Goal: Check status: Check status

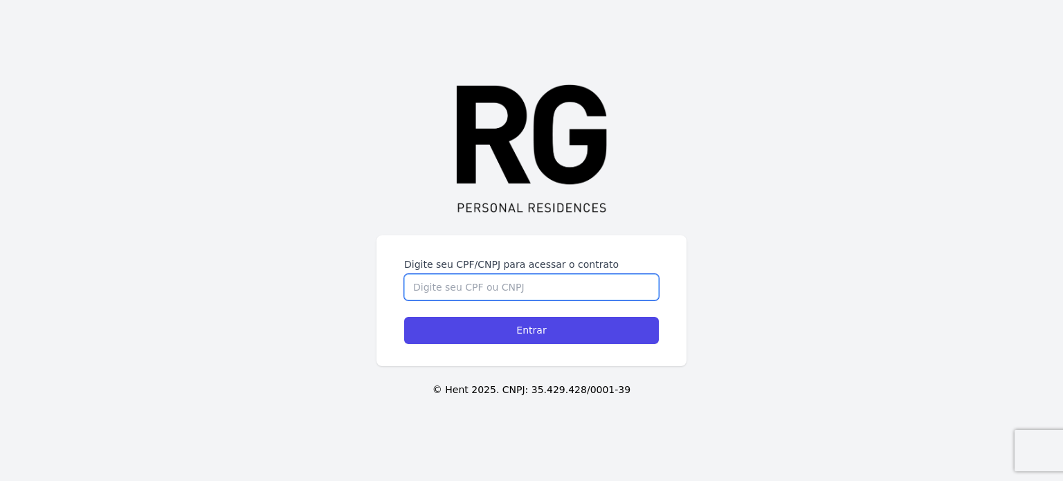
click at [568, 282] on input "Digite seu CPF/CNPJ para acessar o contrato" at bounding box center [531, 287] width 255 height 26
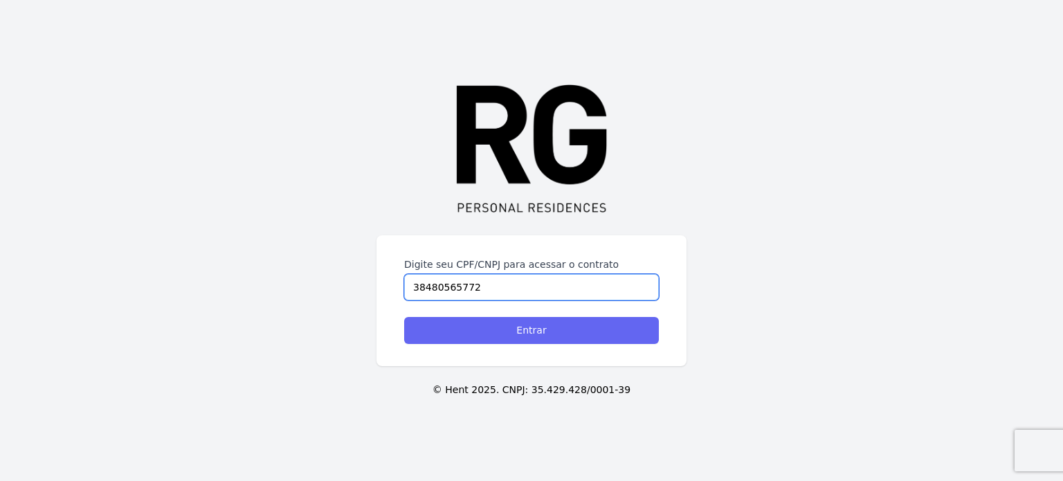
type input "38480565772"
click at [532, 329] on input "Entrar" at bounding box center [531, 330] width 255 height 27
